Goal: Task Accomplishment & Management: Complete application form

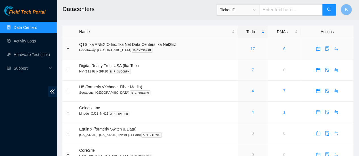
click at [253, 49] on link "17" at bounding box center [252, 49] width 5 height 5
click at [251, 89] on link "4" at bounding box center [252, 91] width 2 height 5
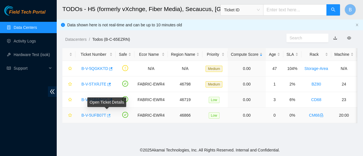
click at [107, 114] on icon "button" at bounding box center [108, 116] width 4 height 4
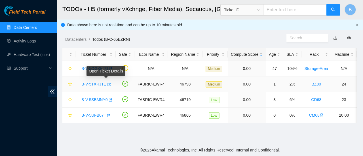
click at [108, 84] on icon "button" at bounding box center [109, 84] width 3 height 3
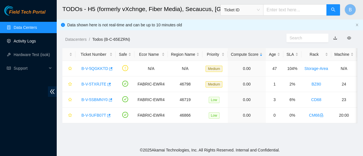
click at [31, 42] on link "Activity Logs" at bounding box center [25, 41] width 22 height 5
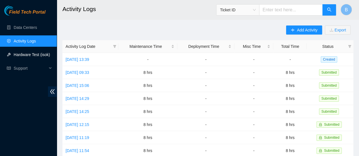
click at [25, 52] on link "Hardware Test (isok)" at bounding box center [32, 54] width 36 height 5
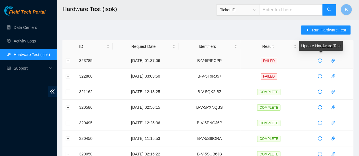
click at [319, 62] on icon "reload" at bounding box center [320, 61] width 4 height 4
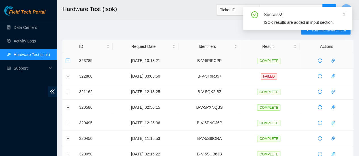
click at [69, 60] on button "Expand row" at bounding box center [68, 60] width 5 height 5
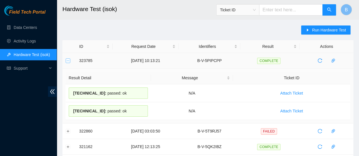
click at [68, 60] on button "Collapse row" at bounding box center [68, 60] width 5 height 5
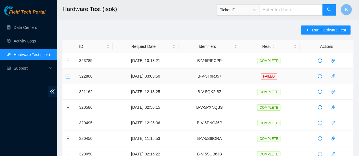
click at [69, 75] on button "Expand row" at bounding box center [68, 76] width 5 height 5
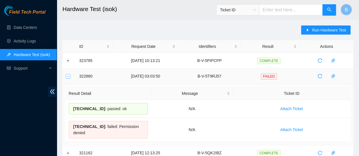
click at [69, 75] on button "Collapse row" at bounding box center [68, 76] width 5 height 5
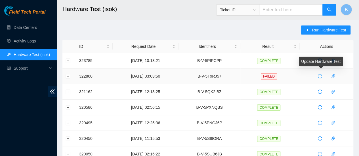
click at [320, 75] on icon "reload" at bounding box center [319, 76] width 5 height 5
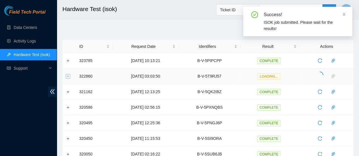
click at [67, 76] on button "Expand row" at bounding box center [68, 76] width 5 height 5
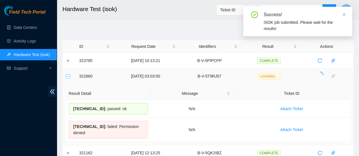
click at [67, 76] on button "Collapse row" at bounding box center [68, 76] width 5 height 5
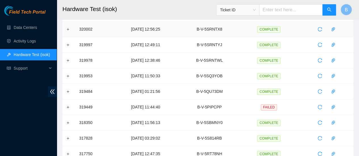
scroll to position [192, 0]
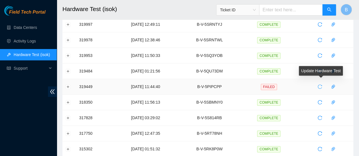
click at [320, 85] on icon "reload" at bounding box center [319, 87] width 5 height 5
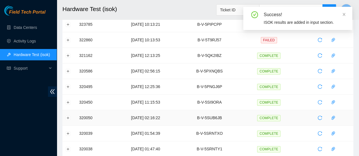
scroll to position [0, 0]
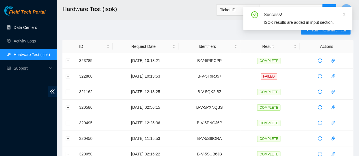
click at [30, 25] on link "Data Centers" at bounding box center [25, 27] width 23 height 5
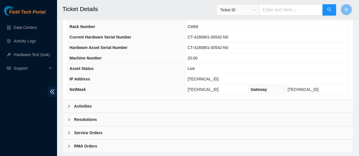
scroll to position [232, 0]
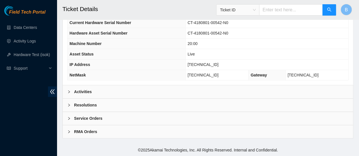
click at [93, 95] on div "Activities" at bounding box center [208, 91] width 290 height 13
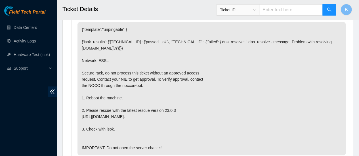
scroll to position [322, 0]
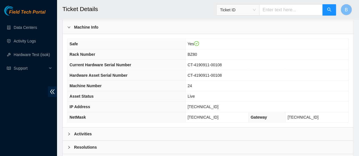
scroll to position [187, 0]
click at [75, 134] on div "Activities" at bounding box center [208, 133] width 290 height 13
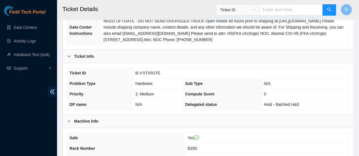
scroll to position [87, 0]
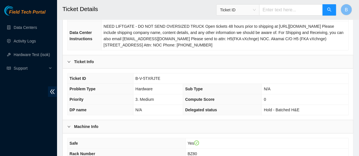
click at [152, 81] on span "B-V-5TXRJTE" at bounding box center [147, 78] width 25 height 5
copy span "B-V-5TXRJTE"
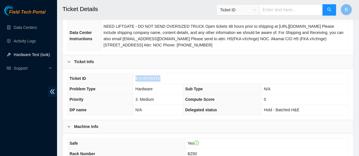
click at [22, 55] on link "Hardware Test (isok)" at bounding box center [32, 54] width 36 height 5
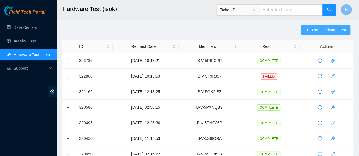
click at [319, 32] on span "Run Hardware Test" at bounding box center [329, 30] width 34 height 6
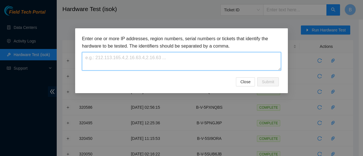
click at [187, 62] on textarea at bounding box center [181, 61] width 199 height 18
paste textarea "B-V-5TXRJTE"
type textarea "B-V-5TXRJTE"
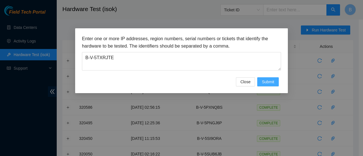
click at [271, 80] on span "Submit" at bounding box center [268, 82] width 12 height 6
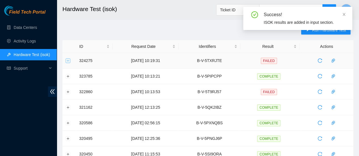
click at [69, 62] on button "Expand row" at bounding box center [68, 60] width 5 height 5
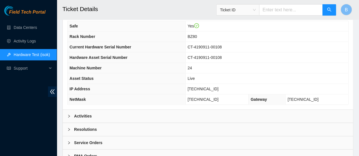
scroll to position [205, 0]
click at [66, 120] on div "Activities" at bounding box center [208, 115] width 290 height 13
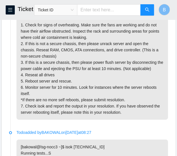
scroll to position [352, 0]
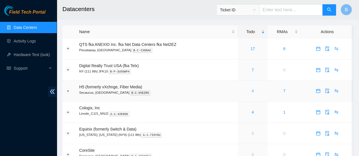
click at [251, 91] on link "4" at bounding box center [252, 91] width 2 height 5
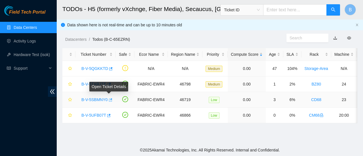
click at [110, 100] on icon "button" at bounding box center [110, 100] width 4 height 4
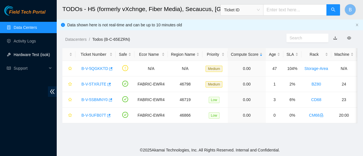
click at [30, 56] on link "Hardware Test (isok)" at bounding box center [32, 54] width 36 height 5
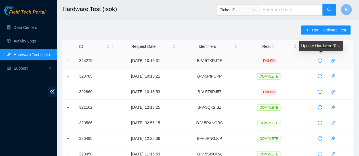
click at [323, 62] on span "reload" at bounding box center [319, 60] width 9 height 5
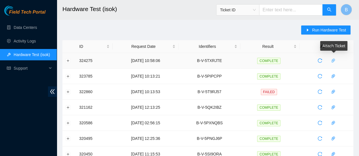
click at [334, 61] on icon "paper-clip" at bounding box center [333, 60] width 5 height 5
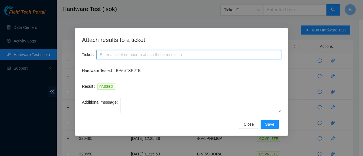
click at [108, 54] on input "Ticket" at bounding box center [188, 54] width 185 height 9
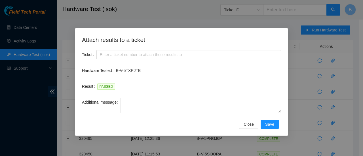
click at [118, 70] on p "B-V-5TXRJTE" at bounding box center [198, 71] width 165 height 6
copy p "B-V-5TXRJTE"
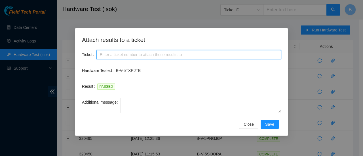
click at [111, 51] on input "Ticket" at bounding box center [188, 54] width 185 height 9
paste input "B-V-5TXRJTE"
click at [98, 52] on input "B-V-5TXRJTE" at bounding box center [188, 54] width 185 height 9
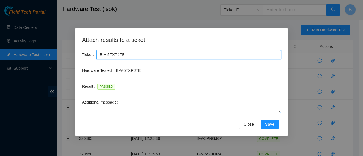
type input "B-V-5TXRJTE"
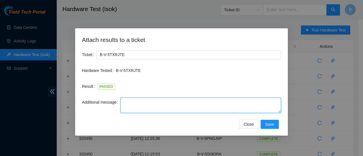
drag, startPoint x: 279, startPoint y: 113, endPoint x: 275, endPoint y: 167, distance: 54.9
click at [275, 156] on html "Field Tech Portal Data Centers Activity Logs Hardware Test (isok) Support Hardw…" at bounding box center [181, 78] width 363 height 156
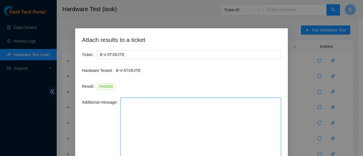
drag, startPoint x: 279, startPoint y: 111, endPoint x: 262, endPoint y: 170, distance: 60.9
click at [262, 156] on html "Field Tech Portal Data Centers Activity Logs Hardware Test (isok) Support Hardw…" at bounding box center [181, 78] width 363 height 156
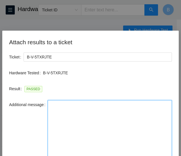
click at [66, 104] on textarea "Additional message" at bounding box center [110, 136] width 124 height 73
paste textarea "-Safely powered down machine -Replaced machine SN() with Machine SN() -Power on…"
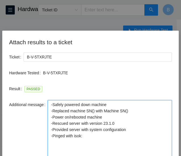
click at [118, 106] on textarea "-Safely powered down machine -Replaced machine SN() with Machine SN() -Power on…" at bounding box center [110, 136] width 124 height 73
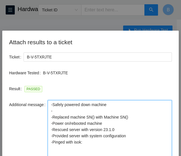
click at [108, 103] on textarea "-Safely powered down machine - -Replaced machine SN() with Machine SN() -Power …" at bounding box center [110, 136] width 124 height 73
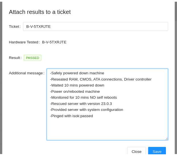
scroll to position [33, 0]
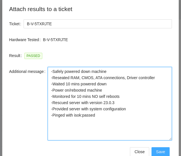
type textarea "-Safely powered down machine -Reseated RAM, CMOS, ATA connections, Driver contr…"
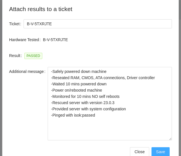
click at [161, 152] on span "Save" at bounding box center [160, 152] width 9 height 6
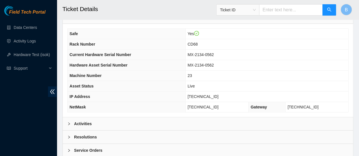
scroll to position [197, 0]
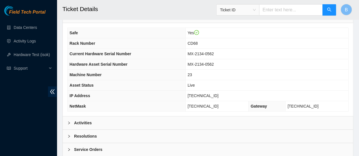
click at [91, 125] on b "Activities" at bounding box center [83, 123] width 18 height 6
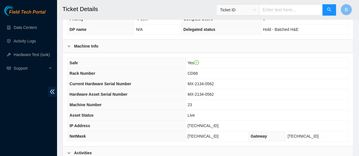
scroll to position [167, 0]
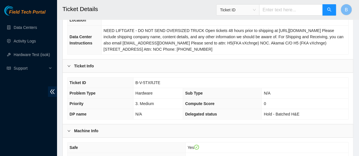
scroll to position [125, 0]
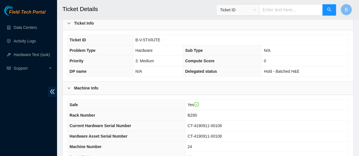
drag, startPoint x: 217, startPoint y: 91, endPoint x: 186, endPoint y: 89, distance: 31.6
click at [181, 89] on div "Machine Info" at bounding box center [208, 88] width 290 height 13
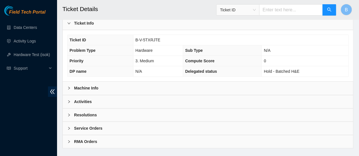
scroll to position [139, 0]
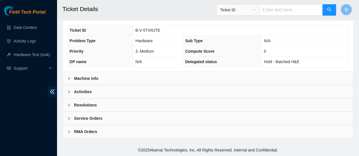
click at [68, 90] on div at bounding box center [70, 92] width 7 height 6
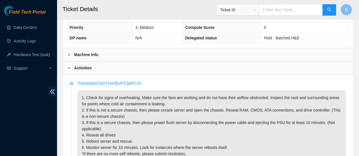
scroll to position [144, 0]
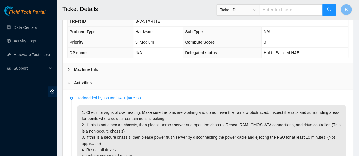
click at [69, 85] on icon "right" at bounding box center [68, 82] width 3 height 3
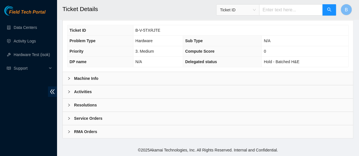
scroll to position [139, 0]
click at [69, 106] on icon "right" at bounding box center [68, 105] width 3 height 3
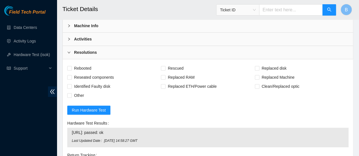
scroll to position [188, 0]
click at [70, 73] on label "Rebooted" at bounding box center [80, 68] width 26 height 9
click at [70, 70] on input "Rebooted" at bounding box center [69, 68] width 4 height 4
checkbox input "true"
click at [69, 79] on input "Reseated components" at bounding box center [69, 77] width 4 height 4
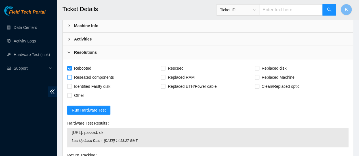
checkbox input "true"
click at [165, 71] on span at bounding box center [163, 68] width 5 height 5
click at [165, 70] on input "Rescued" at bounding box center [163, 68] width 4 height 4
checkbox input "true"
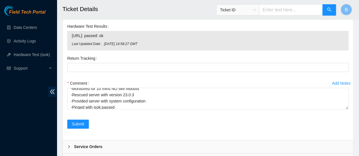
scroll to position [31, 0]
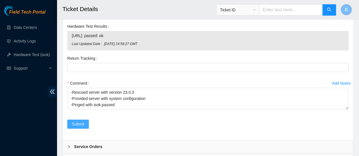
click at [71, 125] on button "Submit" at bounding box center [78, 124] width 22 height 9
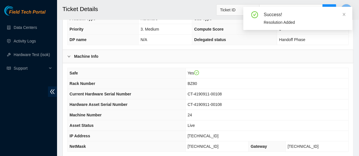
scroll to position [167, 0]
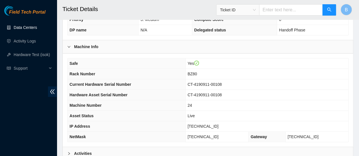
click at [26, 29] on link "Data Centers" at bounding box center [25, 27] width 23 height 5
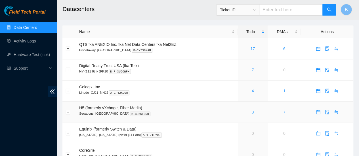
click at [181, 113] on link "3" at bounding box center [252, 112] width 2 height 5
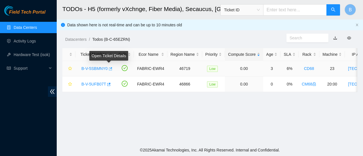
click at [109, 68] on icon "button" at bounding box center [110, 69] width 4 height 4
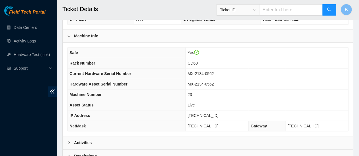
scroll to position [182, 0]
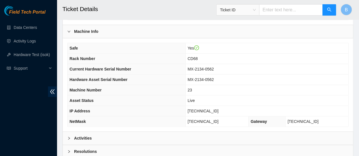
click at [72, 142] on div at bounding box center [70, 138] width 7 height 6
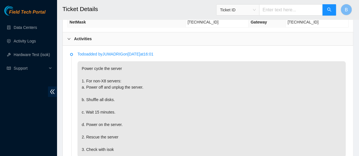
scroll to position [277, 0]
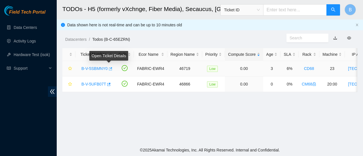
click at [109, 69] on icon "button" at bounding box center [110, 68] width 3 height 3
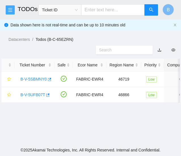
click at [9, 10] on icon "menu" at bounding box center [10, 10] width 5 height 5
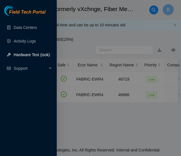
click at [30, 55] on link "Hardware Test (isok)" at bounding box center [32, 54] width 36 height 5
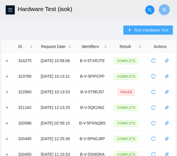
click at [151, 31] on span "Run Hardware Test" at bounding box center [151, 30] width 34 height 6
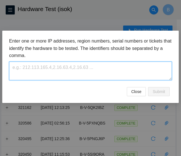
click at [61, 68] on textarea at bounding box center [90, 71] width 163 height 18
paste textarea "B-V-5SBMNY0"
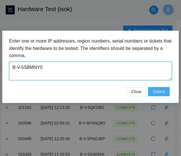
type textarea "B-V-5SBMNY0"
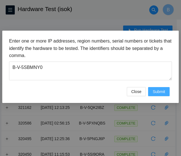
click at [158, 95] on button "Submit" at bounding box center [159, 91] width 22 height 9
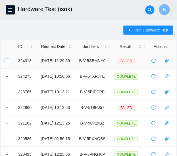
click at [6, 61] on button "Expand row" at bounding box center [7, 60] width 5 height 5
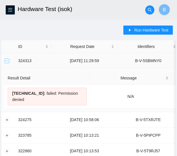
click at [9, 62] on button "Collapse row" at bounding box center [7, 60] width 5 height 5
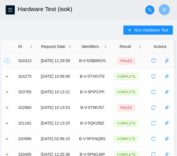
click at [5, 59] on button "Expand row" at bounding box center [7, 60] width 5 height 5
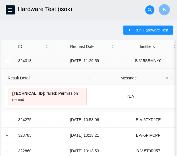
click at [11, 60] on td at bounding box center [8, 61] width 14 height 16
click at [7, 62] on button "Collapse row" at bounding box center [7, 60] width 5 height 5
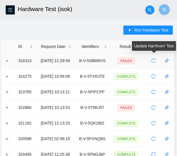
click at [151, 60] on span "reload" at bounding box center [153, 60] width 9 height 5
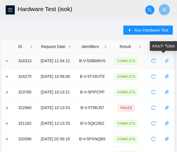
click at [167, 60] on icon "paper-clip" at bounding box center [166, 61] width 3 height 4
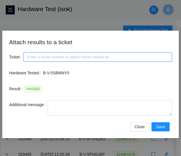
click at [34, 56] on input "Ticket" at bounding box center [98, 56] width 148 height 9
paste input "23"
type input "2"
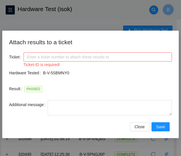
click at [58, 72] on p "B-V-5SBMNY0" at bounding box center [107, 73] width 129 height 6
copy p "B-V-5SBMNY0"
click at [42, 53] on input "Ticket" at bounding box center [98, 56] width 148 height 9
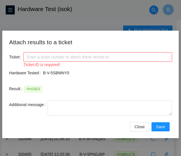
paste input "B-V-5SBMNY0"
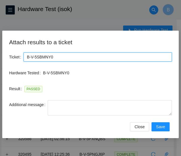
type input "B-V-5SBMNY0"
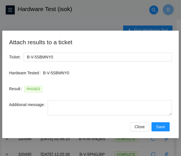
click at [173, 115] on div "Attach results to a ticket Ticket B-V-5SBMNY0 Hardware Tested B-V-5SBMNY0 Resul…" at bounding box center [90, 85] width 176 height 108
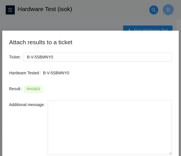
drag, startPoint x: 171, startPoint y: 114, endPoint x: 172, endPoint y: 154, distance: 40.6
click at [172, 154] on div "Attach results to a ticket Ticket B-V-5SBMNY0 Hardware Tested B-V-5SBMNY0 Resul…" at bounding box center [90, 104] width 176 height 147
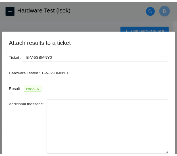
scroll to position [29, 0]
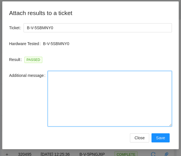
click at [111, 89] on textarea "Additional message" at bounding box center [110, 99] width 124 height 56
paste textarea "-Safely powered down machine -Replaced machine SN() with Machine SN() -Power on…"
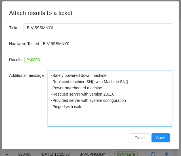
drag, startPoint x: 125, startPoint y: 81, endPoint x: 53, endPoint y: 82, distance: 72.6
click at [53, 82] on textarea "-Safely powered down machine -Replaced machine SN() with Machine SN() -Power on…" at bounding box center [110, 99] width 124 height 56
click at [56, 81] on textarea "-Safely powered down machine - -Power on/rebooted machine -Rescued server with …" at bounding box center [110, 99] width 124 height 56
click at [86, 83] on textarea "-Safely powered down machine -Shuffled all disks -Power on/rebooted machine -Re…" at bounding box center [110, 99] width 124 height 56
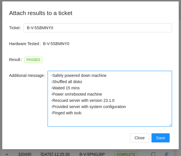
click at [116, 100] on textarea "-Safely powered down machine -Shuffled all disks -Waited 15 mins -Power on/rebo…" at bounding box center [110, 99] width 124 height 56
click at [92, 115] on textarea "-Safely powered down machine -Shuffled all disks -Waited 15 mins -Power on/rebo…" at bounding box center [110, 99] width 124 height 56
type textarea "-Safely powered down machine -Shuffled all disks -Waited 15 mins -Power on/rebo…"
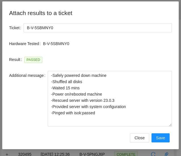
click at [15, 133] on div "Additional message -Safely powered down machine -Shuffled all disks -Waited 15 …" at bounding box center [90, 102] width 163 height 62
click at [165, 141] on button "Save" at bounding box center [160, 137] width 18 height 9
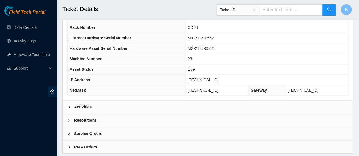
scroll to position [214, 0]
click at [76, 107] on div "Activities" at bounding box center [208, 106] width 290 height 13
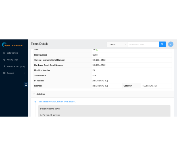
scroll to position [206, 0]
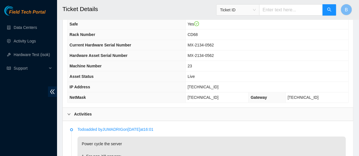
click at [171, 82] on th "Asset Status" at bounding box center [127, 76] width 118 height 10
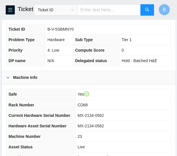
scroll to position [160, 0]
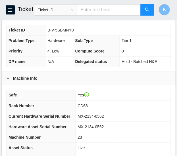
click at [64, 32] on span "B-V-5SBMNY0" at bounding box center [60, 30] width 26 height 5
copy span "B-V-5SBMNY0"
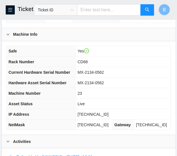
scroll to position [217, 0]
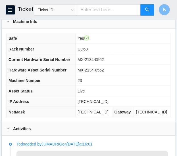
click at [97, 104] on span "[TECHNICAL_ID]" at bounding box center [92, 101] width 31 height 5
click at [97, 104] on span "23.44.110.186" at bounding box center [92, 101] width 31 height 5
copy span "23.44.110.186"
click at [95, 114] on span "255.255.255.224" at bounding box center [92, 111] width 31 height 5
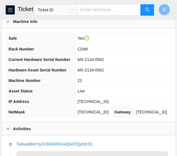
click at [95, 114] on span "255.255.255.224" at bounding box center [92, 111] width 31 height 5
copy span "255.255.255.224"
click at [87, 51] on span "CD68" at bounding box center [82, 49] width 10 height 5
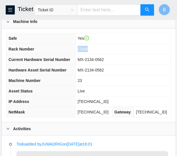
click at [87, 51] on span "CD68" at bounding box center [82, 49] width 10 height 5
copy span "CD68"
click at [82, 83] on span "23" at bounding box center [79, 80] width 5 height 5
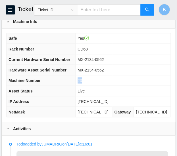
copy span "23"
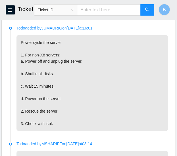
scroll to position [333, 0]
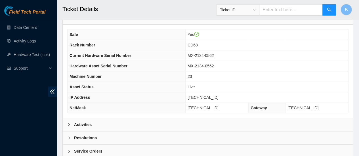
scroll to position [196, 0]
click at [85, 141] on b "Resolutions" at bounding box center [85, 138] width 23 height 6
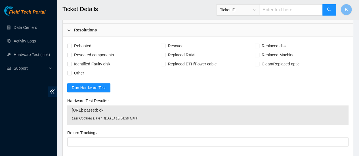
scroll to position [306, 0]
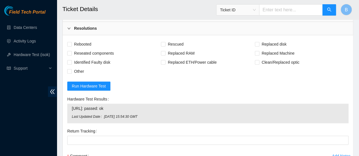
click at [67, 49] on div "Rebooted Rescued Replaced disk Reseated components Replaced RAM Replaced Machin…" at bounding box center [208, 124] width 290 height 178
click at [68, 46] on input "Rebooted" at bounding box center [69, 44] width 4 height 4
checkbox input "true"
click at [165, 46] on input "Rescued" at bounding box center [163, 44] width 4 height 4
checkbox input "true"
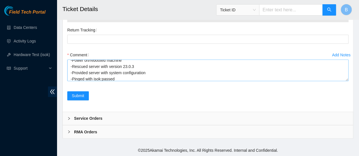
scroll to position [25, 0]
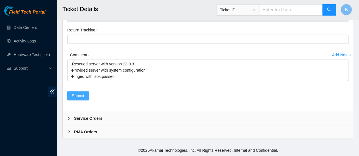
click at [75, 94] on span "Submit" at bounding box center [78, 96] width 12 height 6
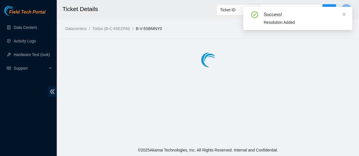
scroll to position [0, 0]
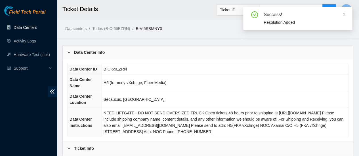
click at [24, 26] on link "Data Centers" at bounding box center [25, 27] width 23 height 5
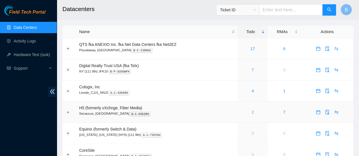
click at [181, 112] on link "2" at bounding box center [252, 112] width 2 height 5
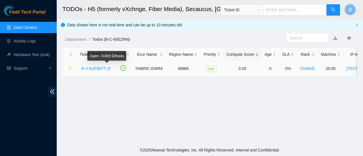
click at [108, 71] on button "button" at bounding box center [108, 68] width 5 height 9
click at [32, 26] on link "Data Centers" at bounding box center [25, 27] width 23 height 5
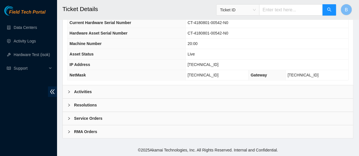
scroll to position [232, 0]
click at [75, 86] on div "Activities" at bounding box center [208, 91] width 290 height 13
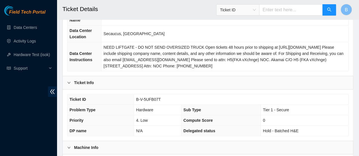
scroll to position [40, 0]
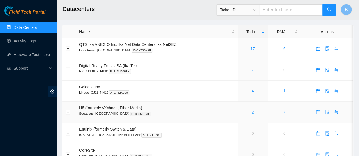
click at [251, 113] on link "2" at bounding box center [252, 112] width 2 height 5
click at [253, 48] on link "17" at bounding box center [252, 49] width 5 height 5
